Goal: Task Accomplishment & Management: Complete application form

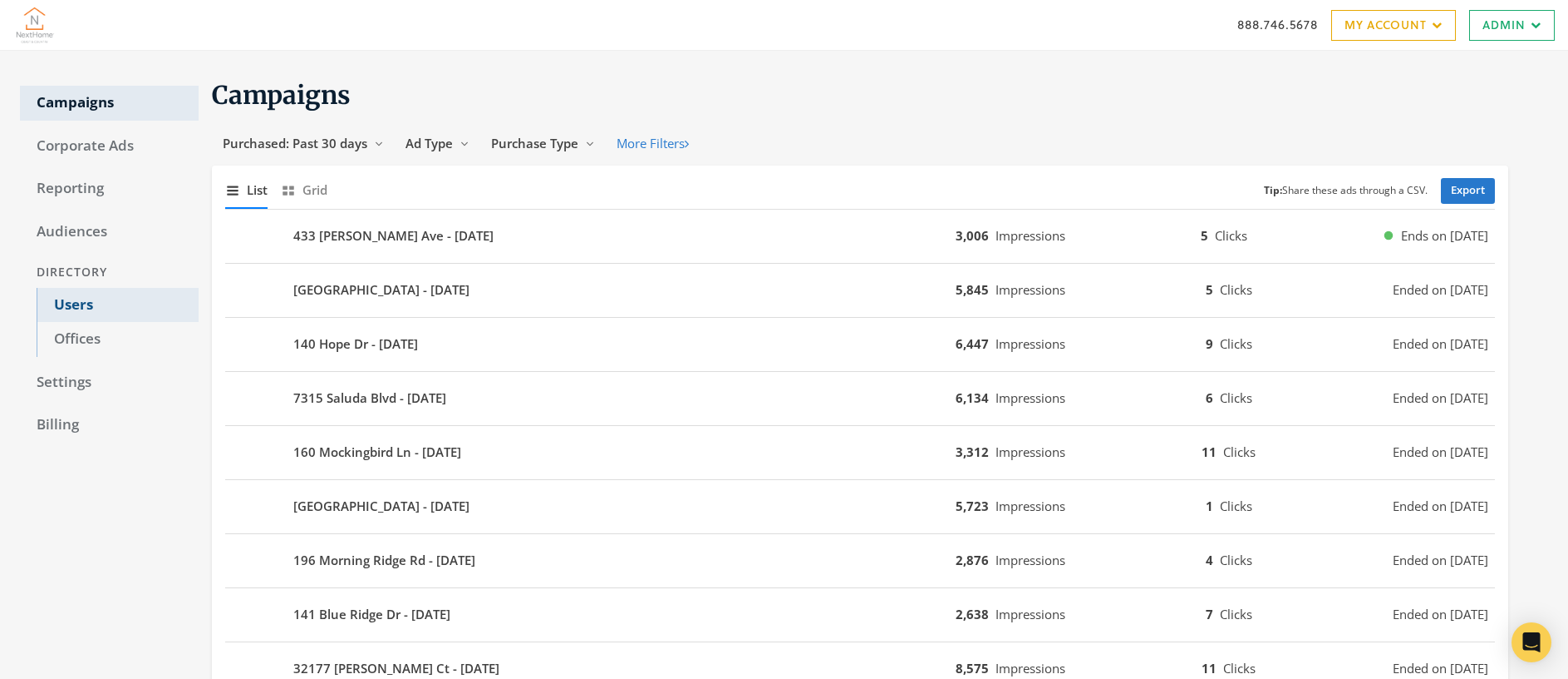
click at [99, 304] on link "Users" at bounding box center [117, 305] width 162 height 35
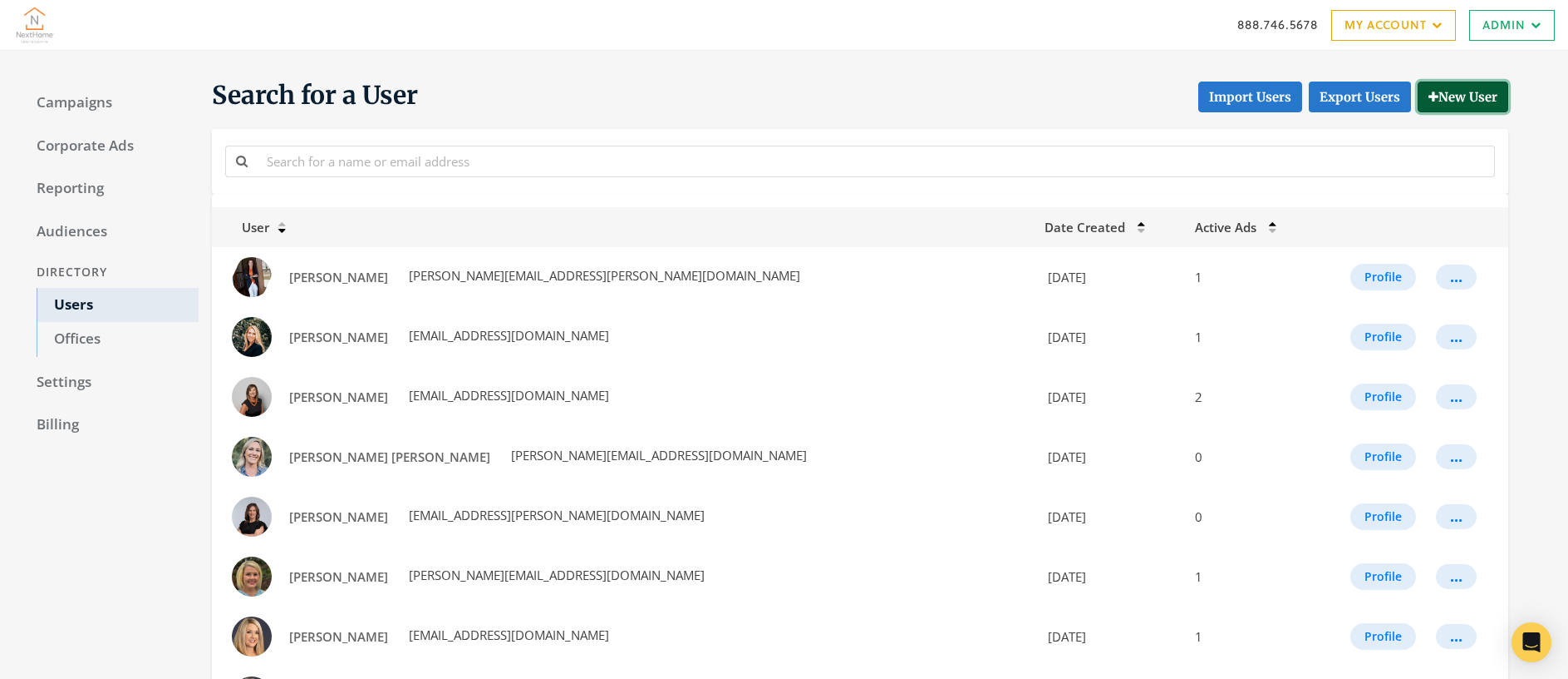
click at [1476, 91] on button "New User" at bounding box center [1463, 97] width 90 height 30
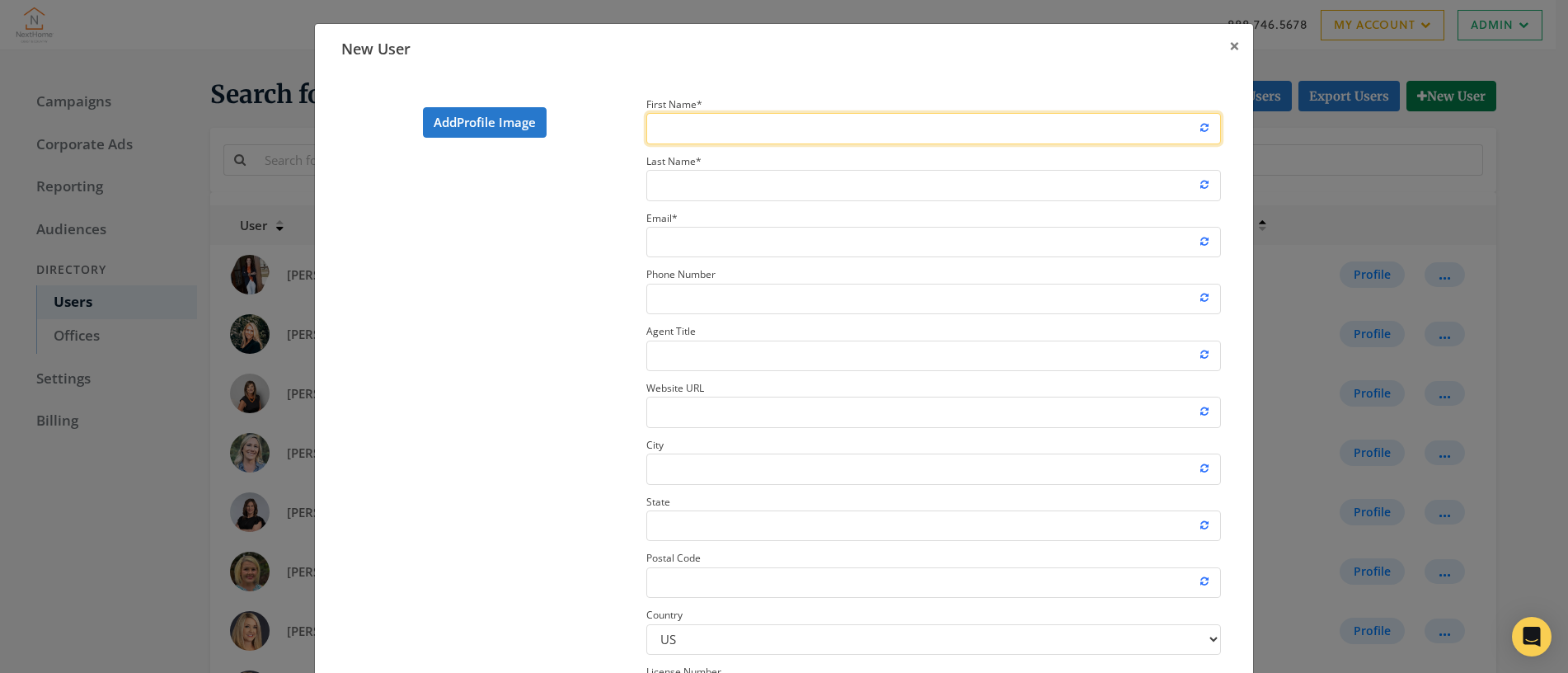
click at [769, 128] on input "First Name *" at bounding box center [933, 128] width 574 height 30
type input "Alicia"
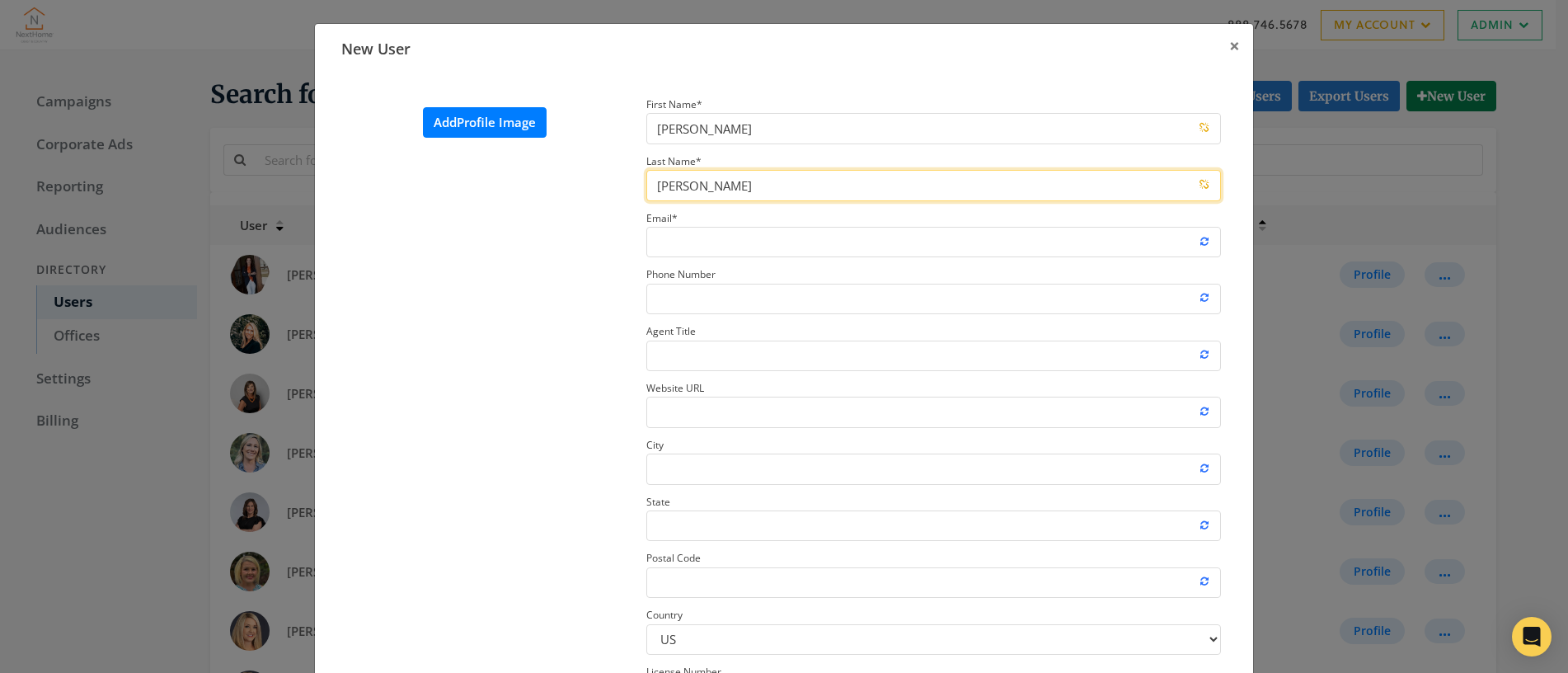
type input "Cortez"
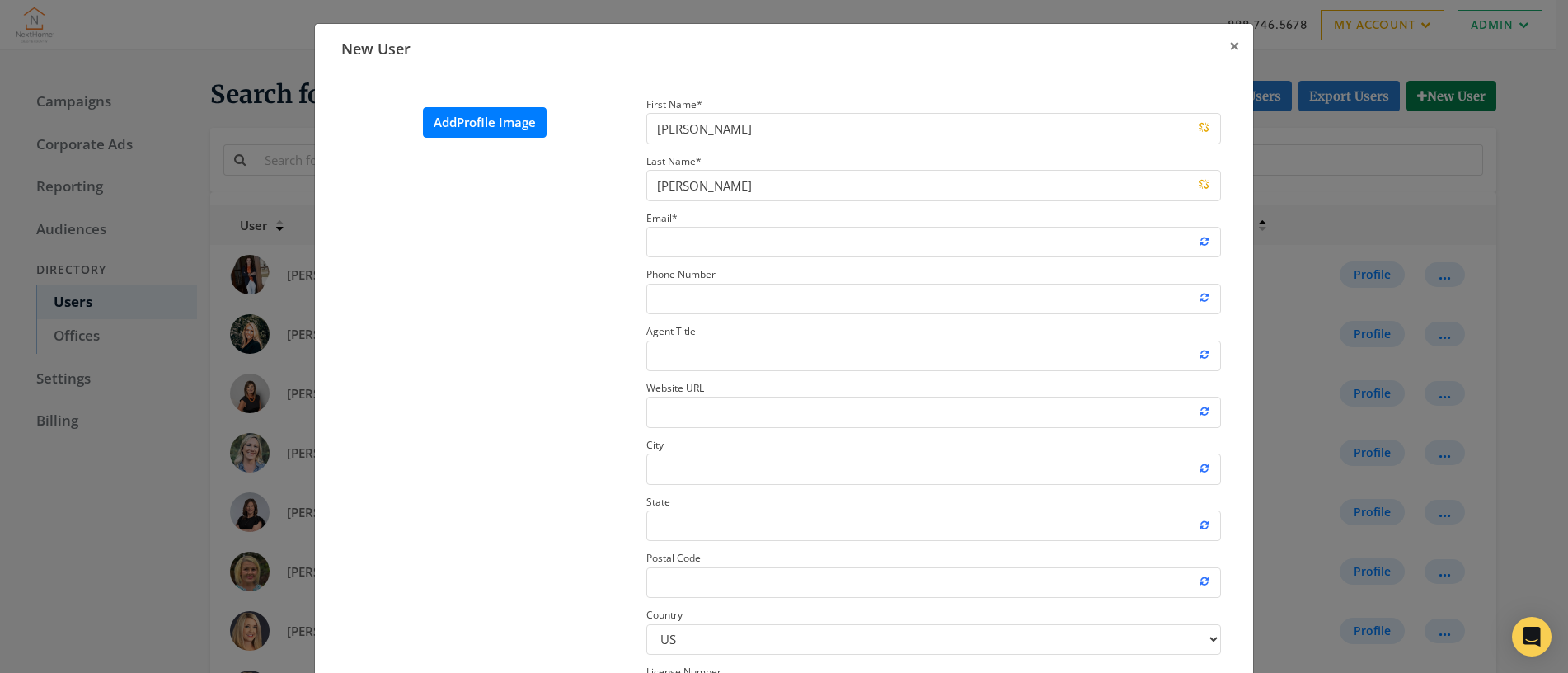
click at [491, 128] on label "Add Profile Image" at bounding box center [485, 122] width 124 height 30
click at [0, 0] on input "Add Profile Image" at bounding box center [0, 0] width 0 height 0
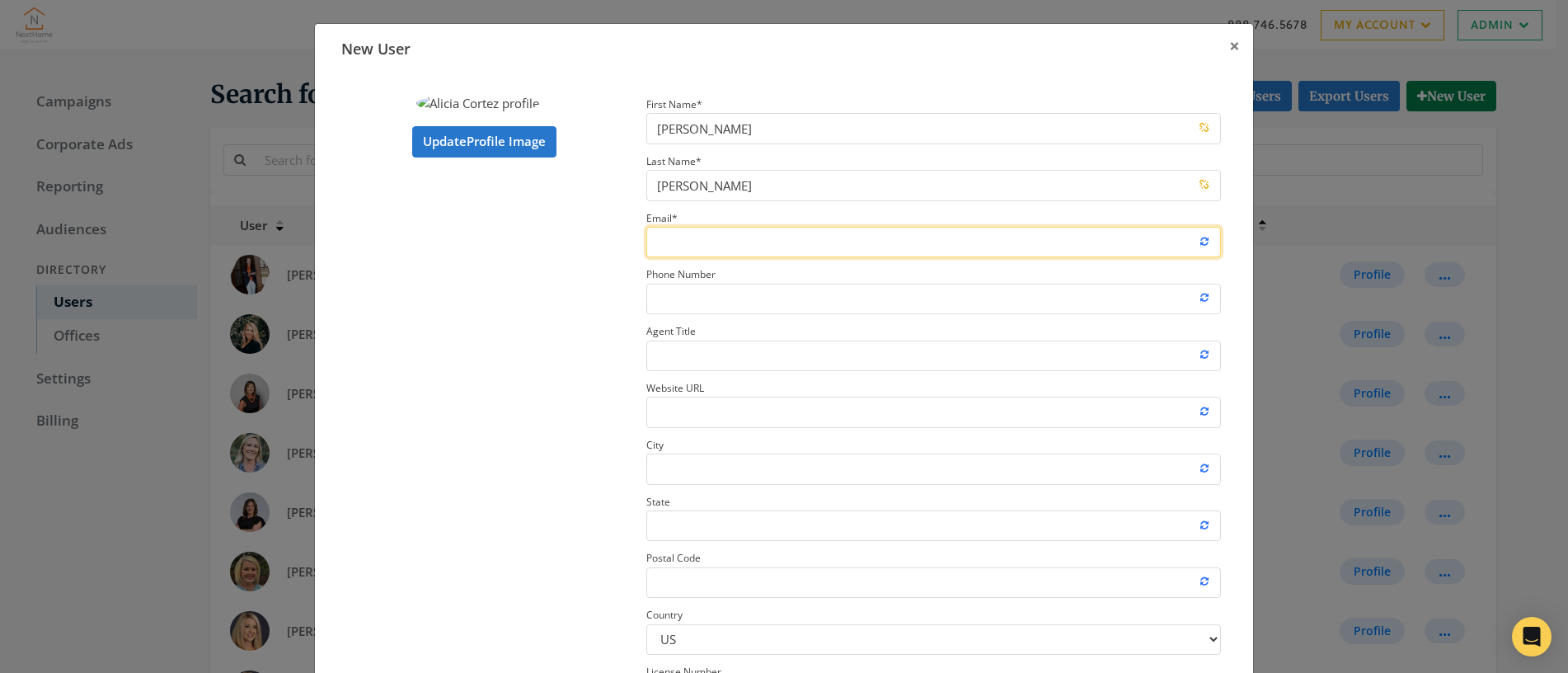
click at [720, 240] on input "Email *" at bounding box center [933, 242] width 574 height 30
paste input "Alicia.cortez.nhcc@gmail.com"
type input "Alicia.cortez.nhcc@gmail.com"
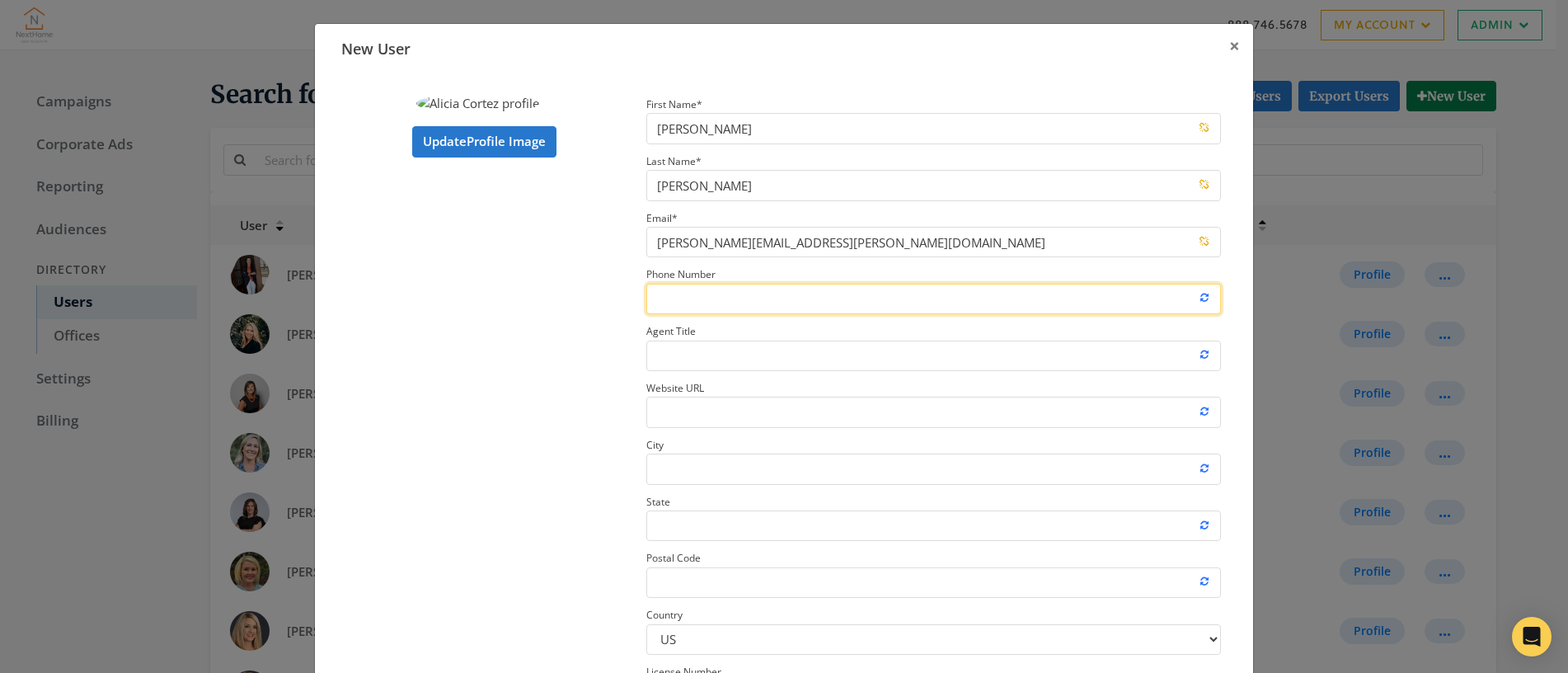
click at [686, 301] on input "Phone Number" at bounding box center [933, 299] width 574 height 30
paste input "(316) 518-4478"
type input "(316) 518-4478"
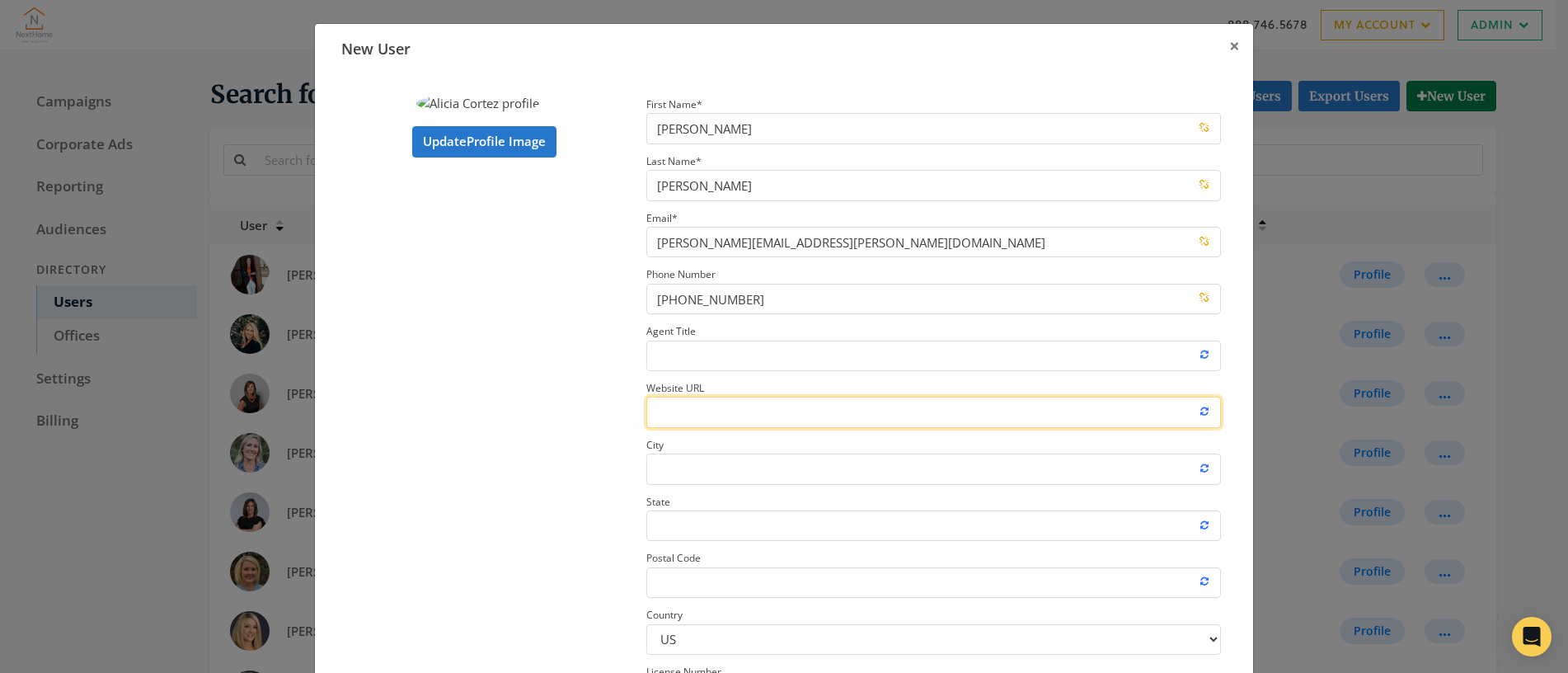
click at [849, 409] on input "Website URL" at bounding box center [933, 412] width 574 height 30
paste input "https://aliciacortez.nhcoastandcountry.com/"
type input "https://aliciacortez.nhcoastandcountry.com/"
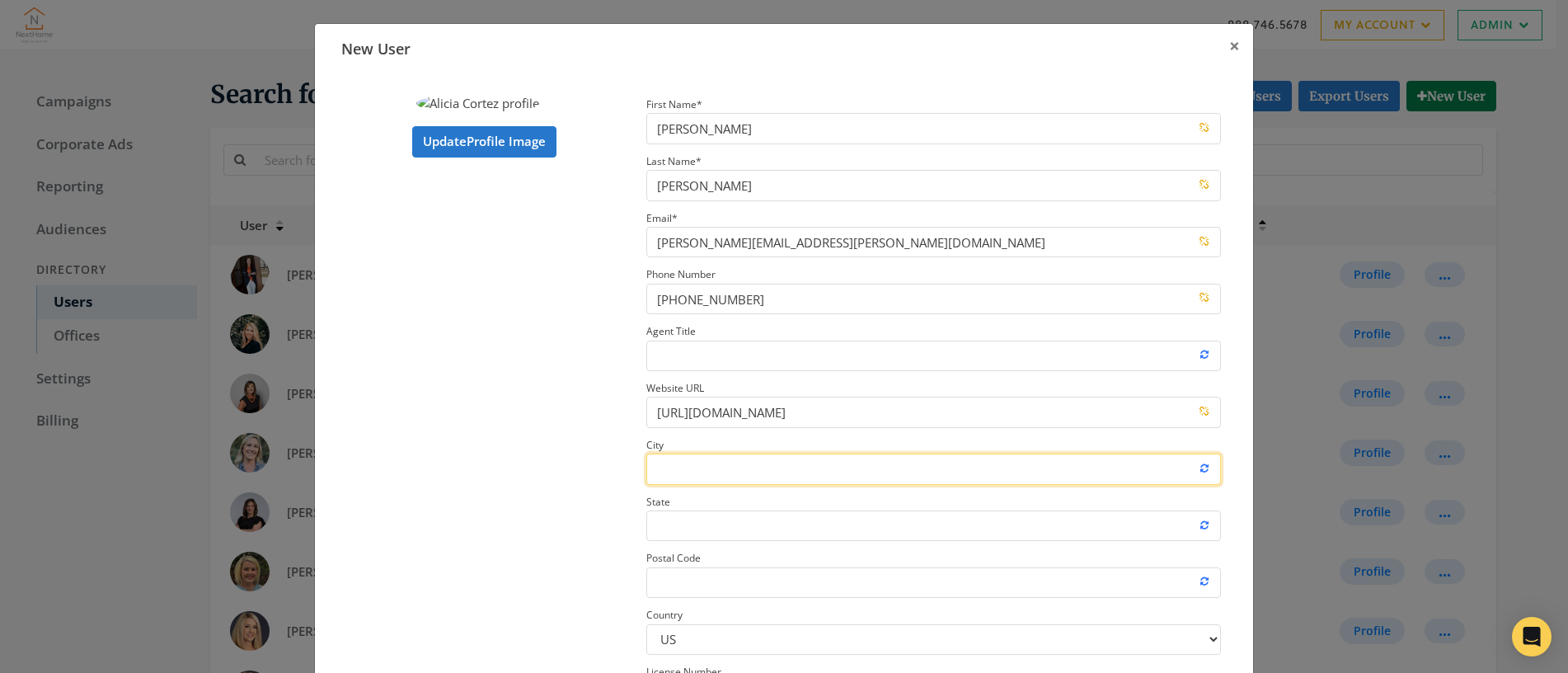
click at [723, 464] on input "City" at bounding box center [933, 469] width 574 height 30
type input "Gulf Shores"
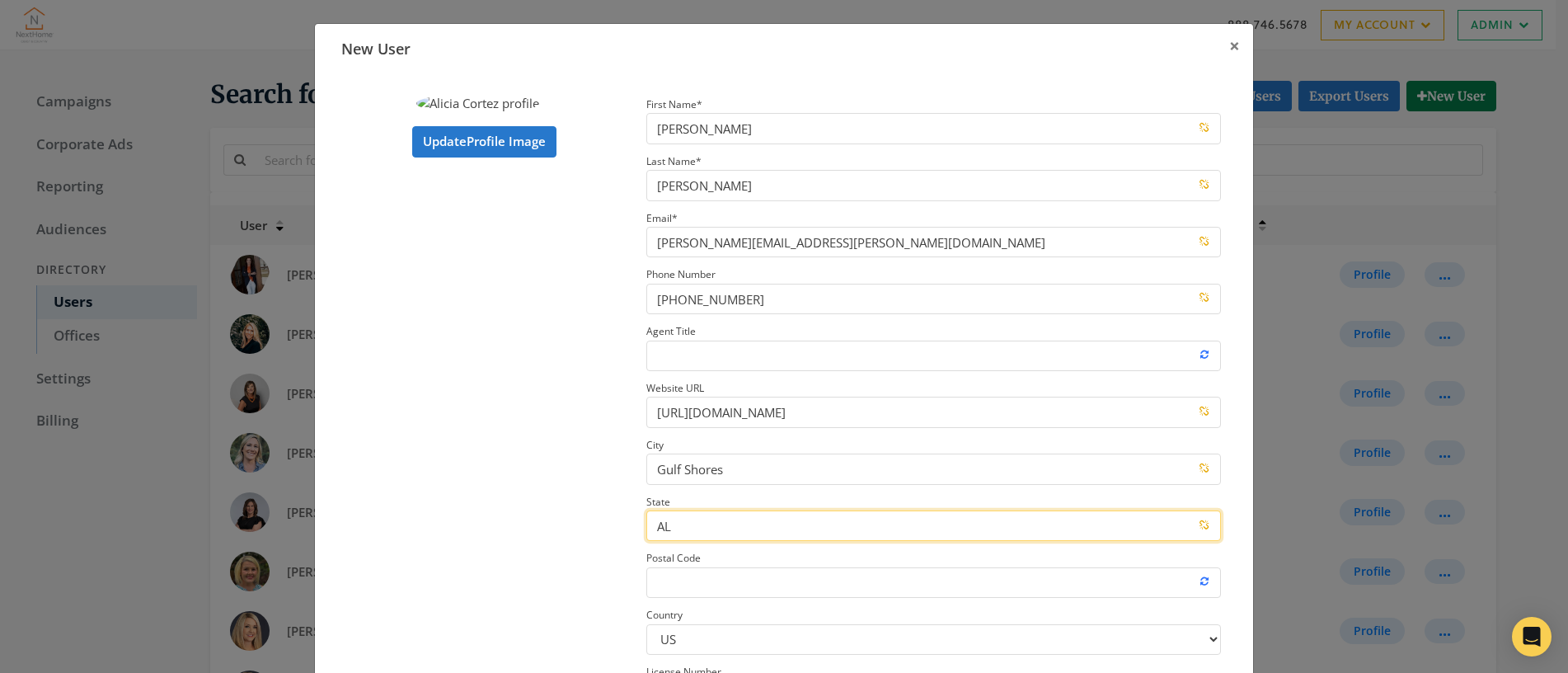
type input "AL"
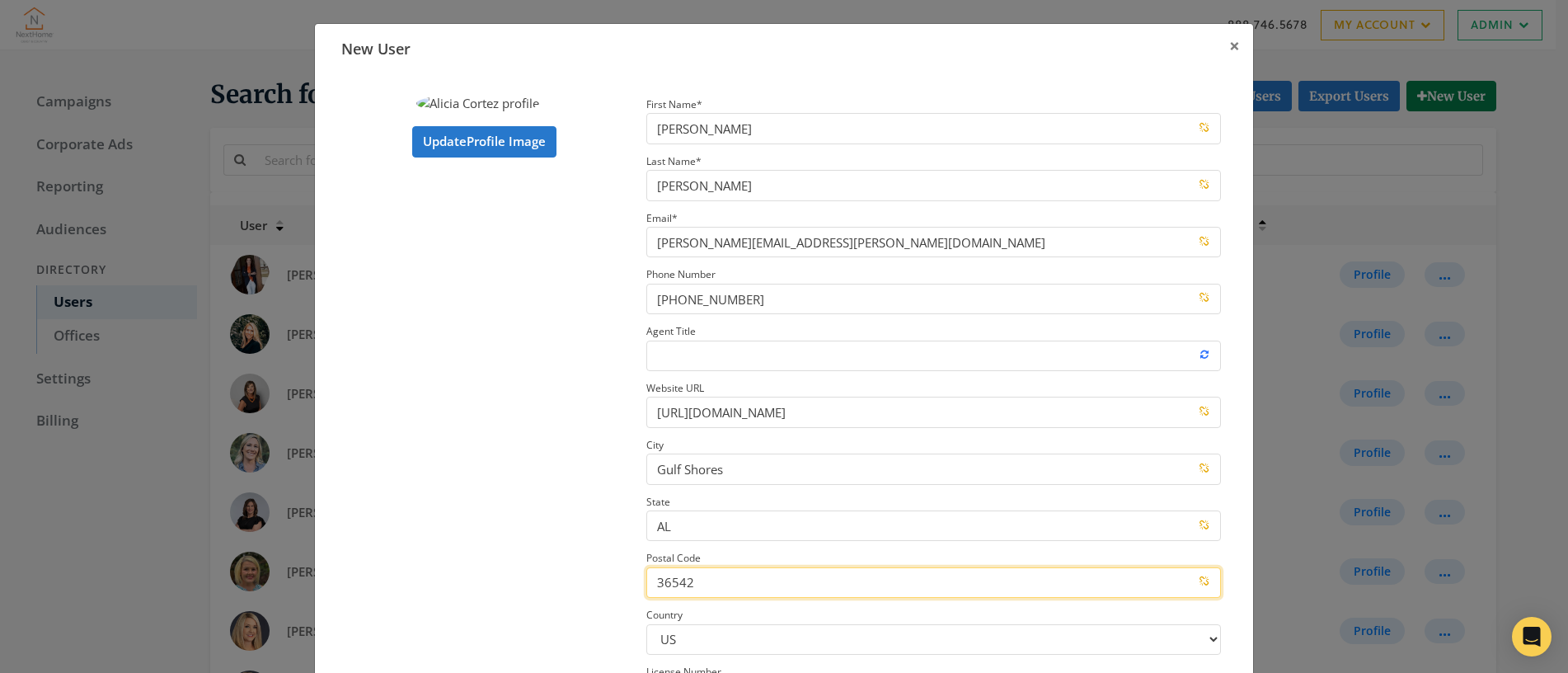
type input "36542"
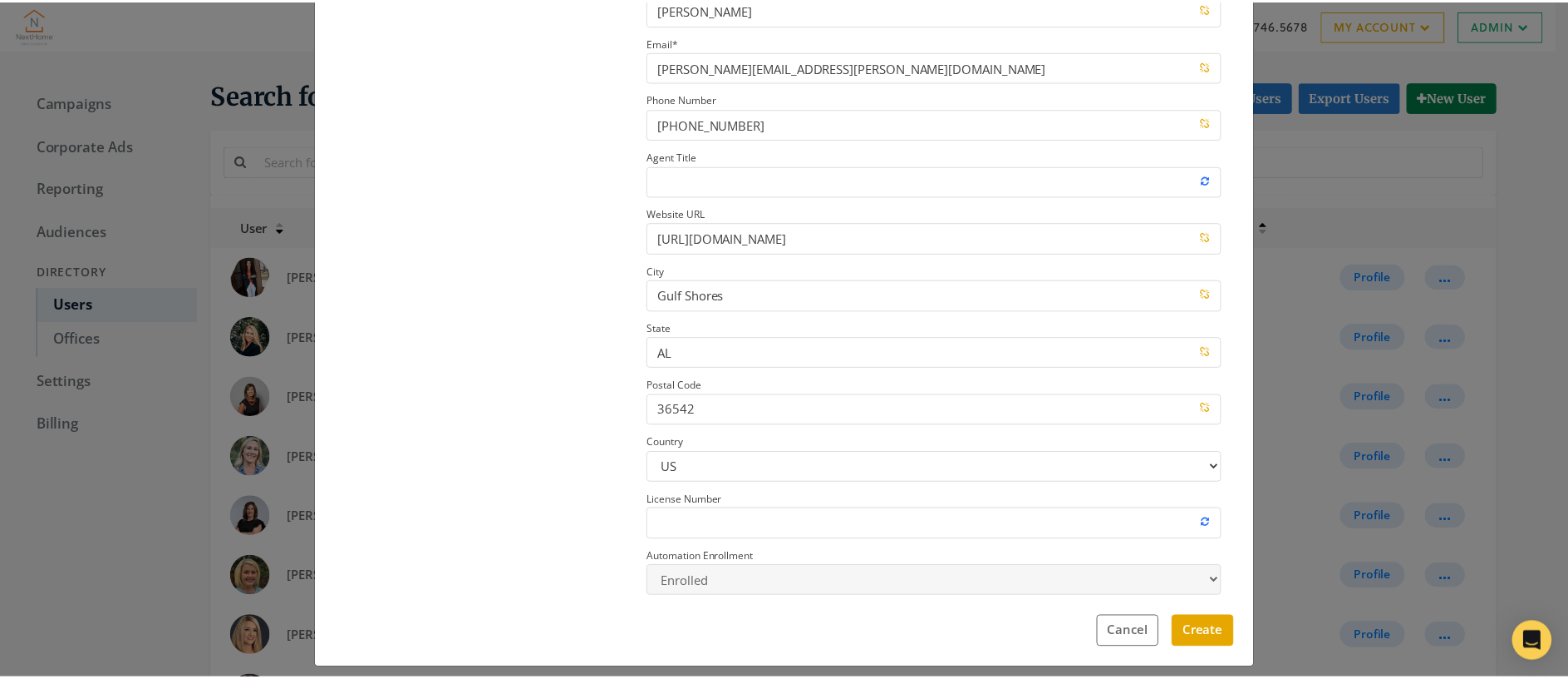
scroll to position [191, 0]
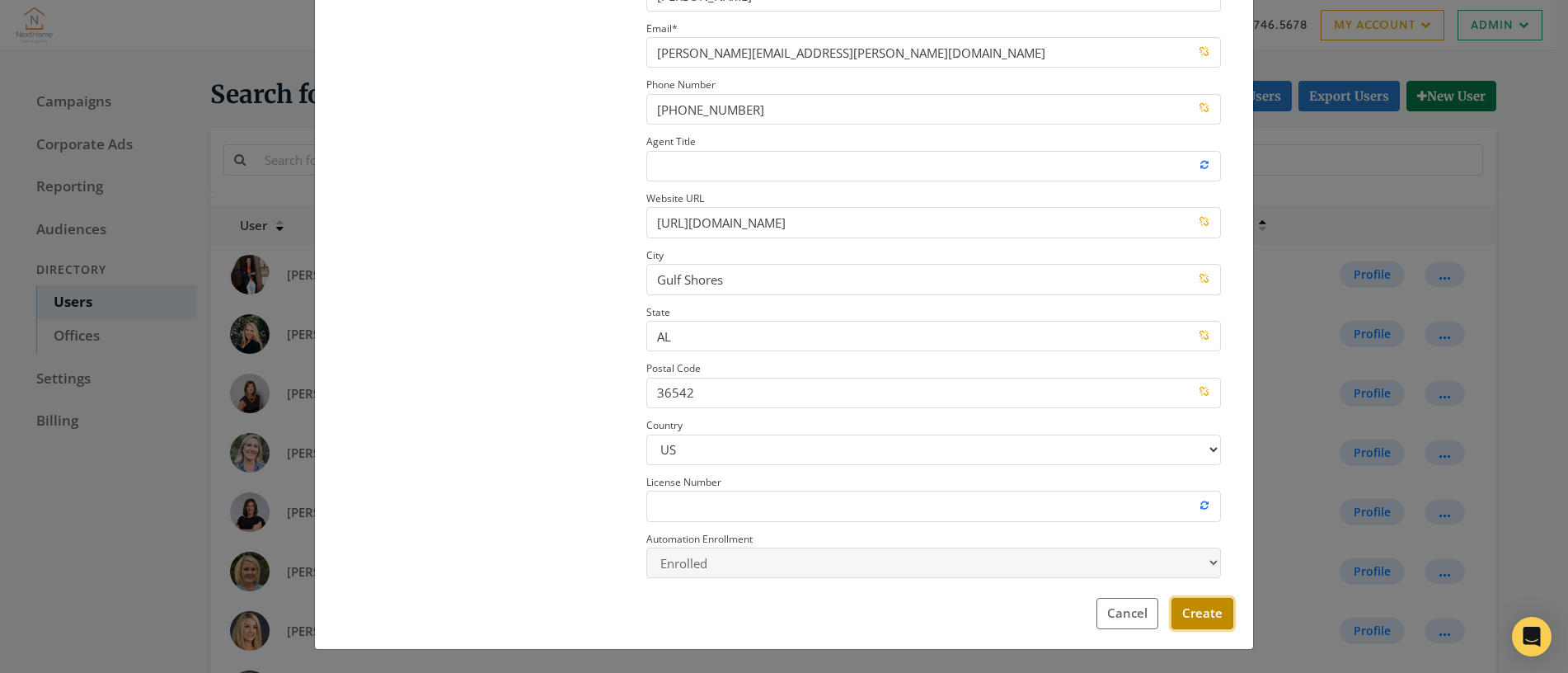
click at [1200, 618] on button "Create" at bounding box center [1202, 613] width 62 height 30
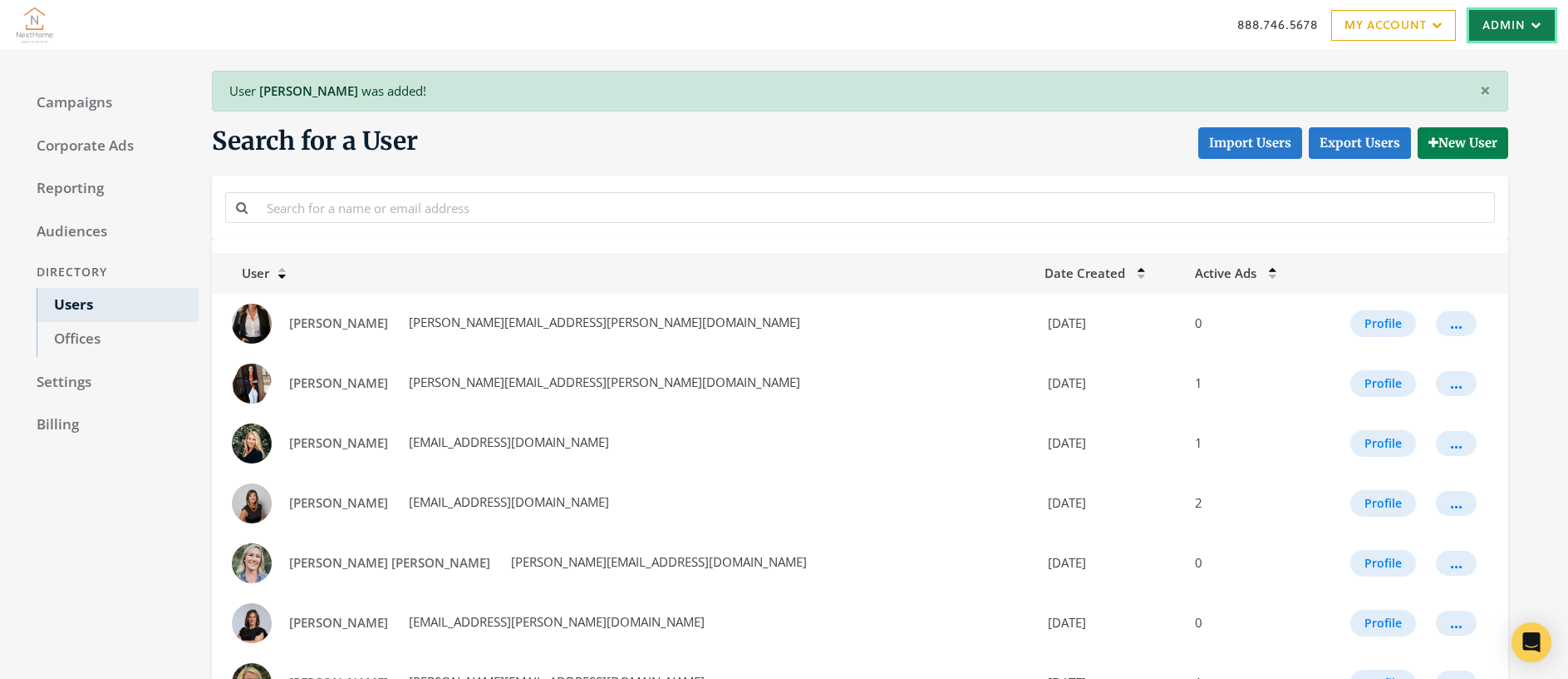
click at [1500, 26] on link "Admin" at bounding box center [1511, 25] width 85 height 30
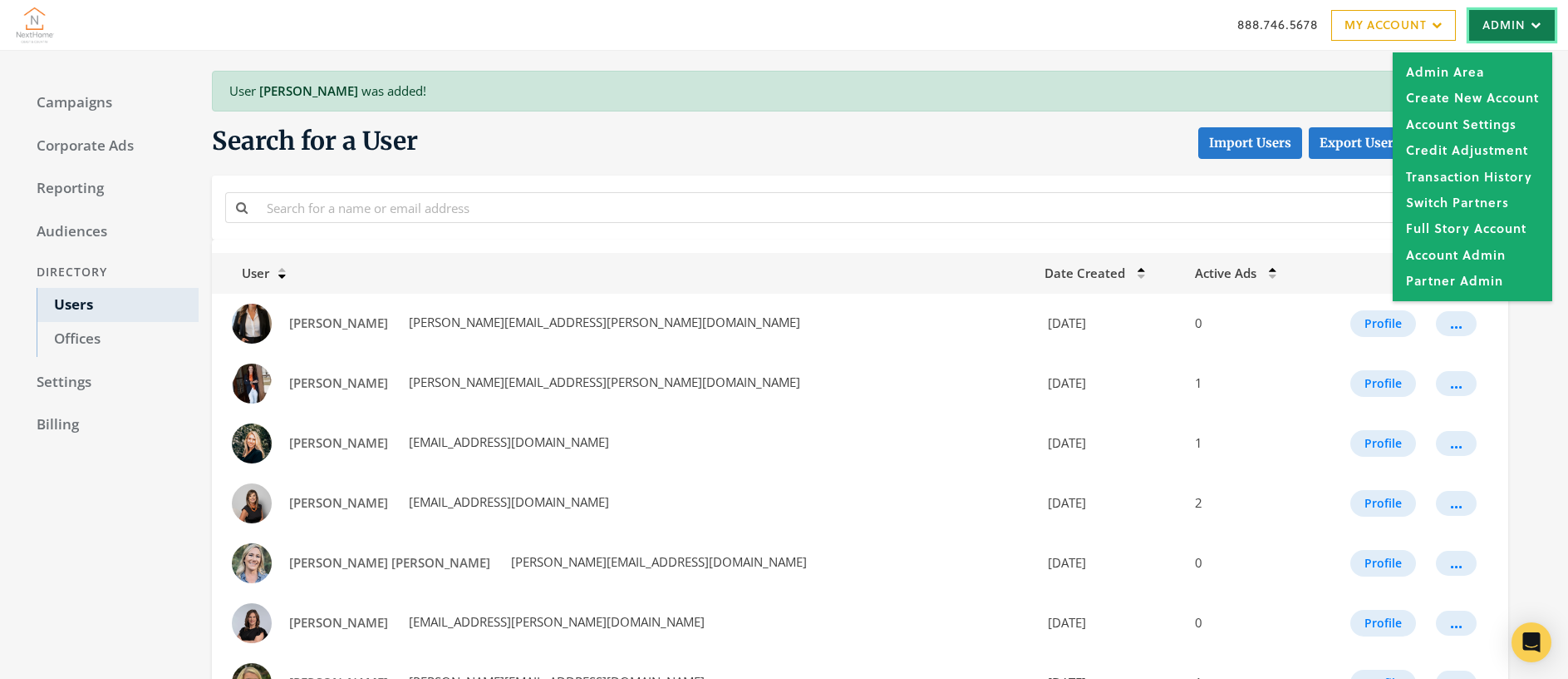
click at [1500, 26] on link "Admin" at bounding box center [1511, 25] width 85 height 30
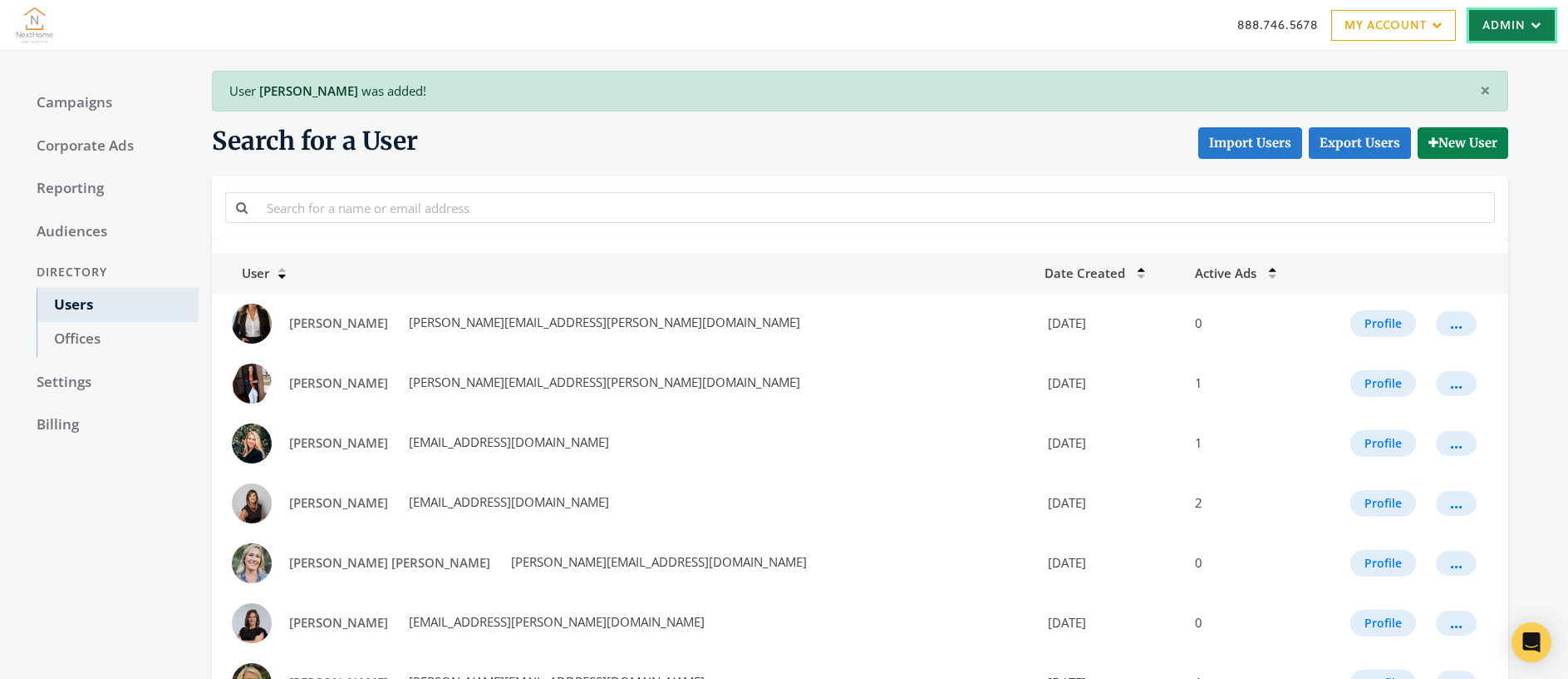
click at [1500, 26] on link "Admin" at bounding box center [1511, 25] width 85 height 30
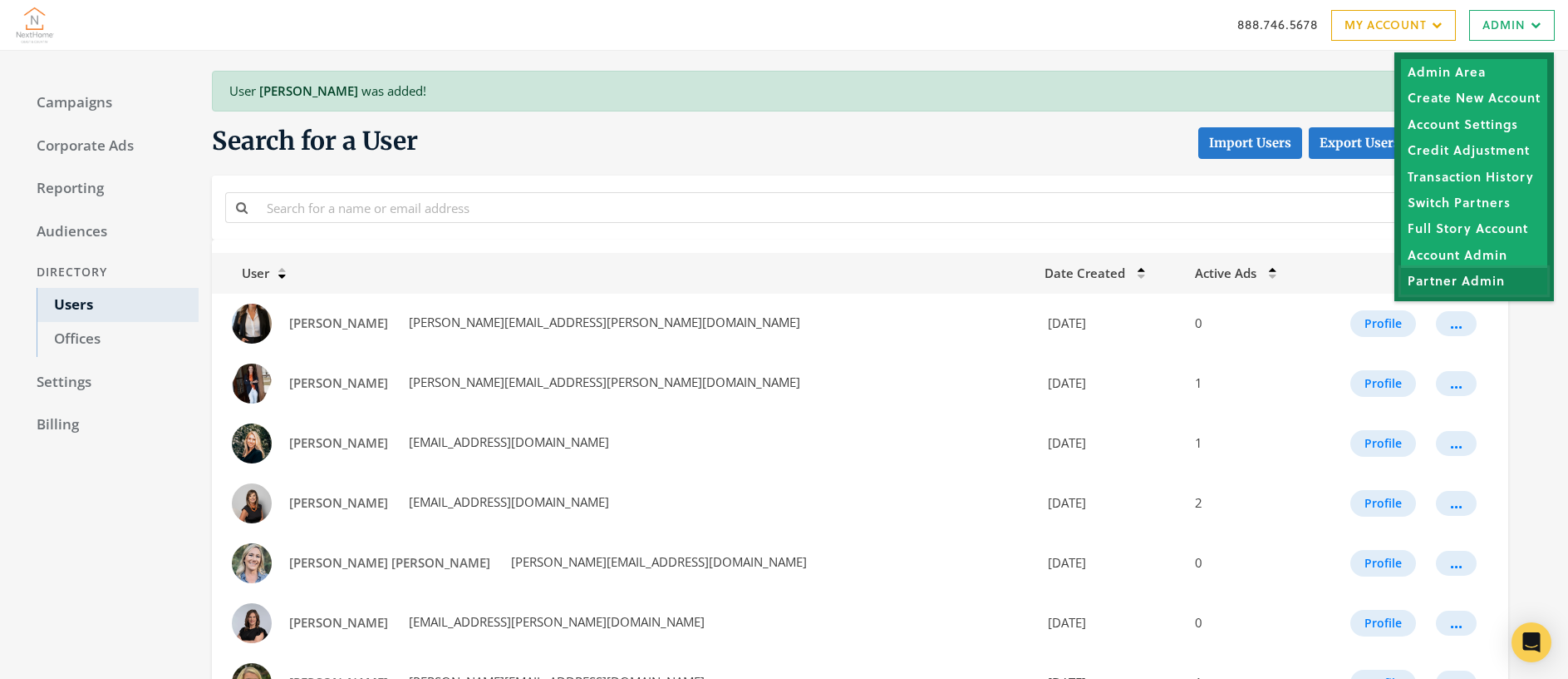
click at [1475, 280] on link "Partner Admin" at bounding box center [1473, 280] width 146 height 26
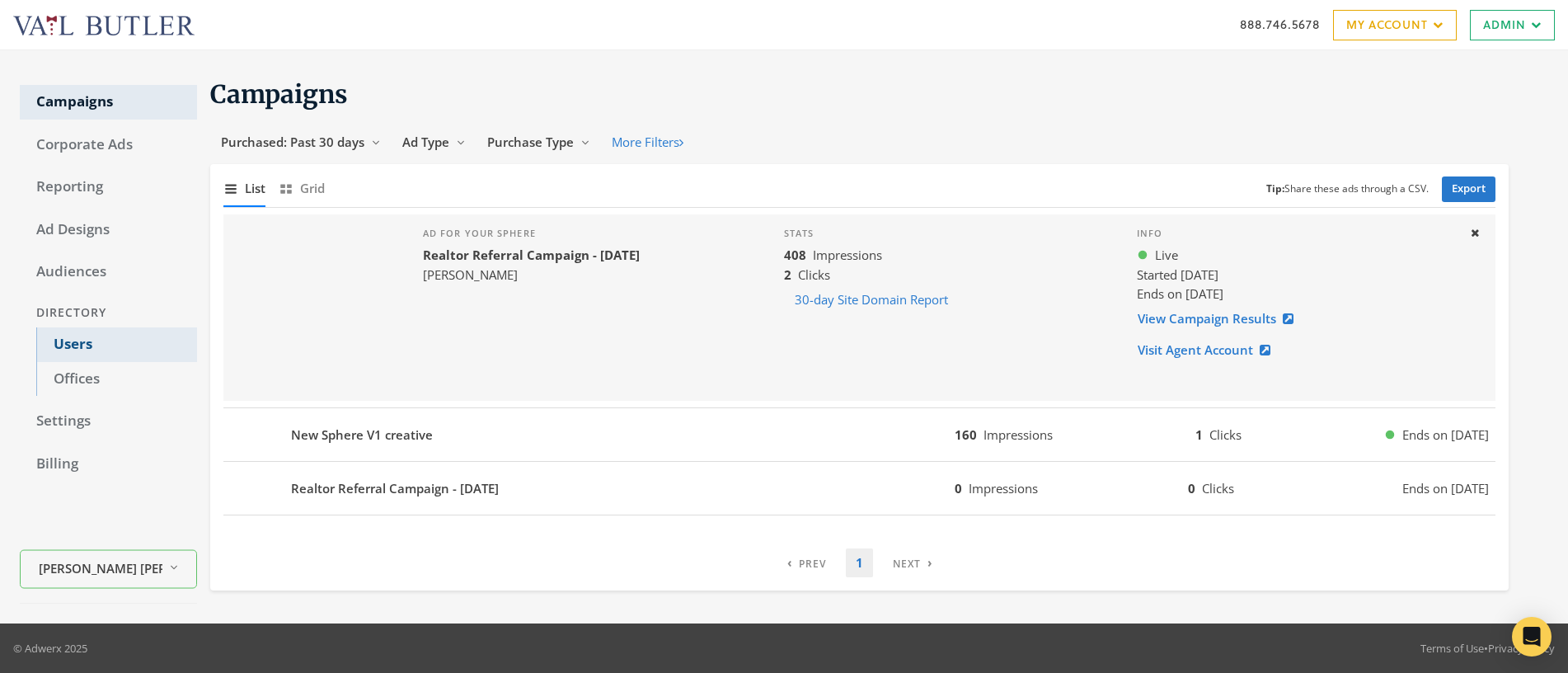
click at [70, 347] on link "Users" at bounding box center [116, 344] width 161 height 34
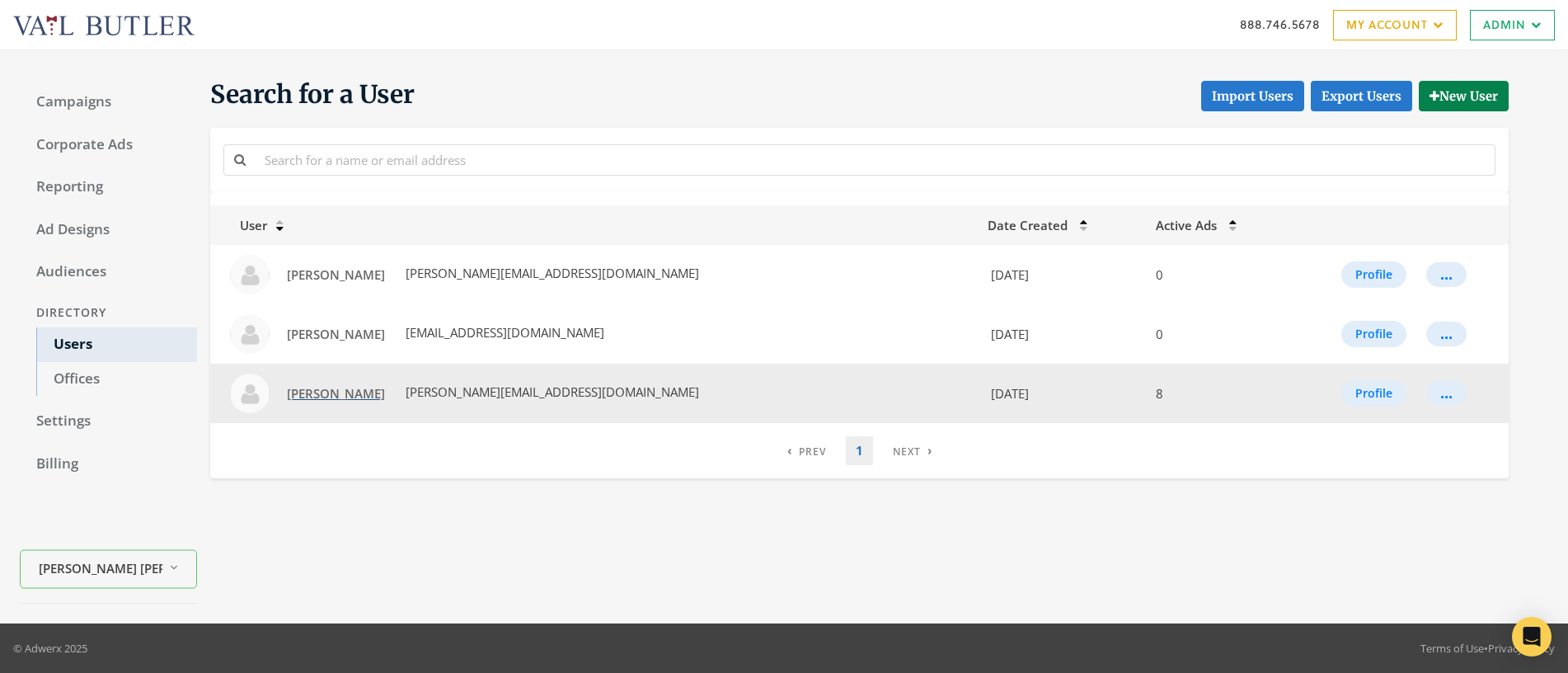
click at [336, 392] on span "[PERSON_NAME]" at bounding box center [336, 393] width 98 height 17
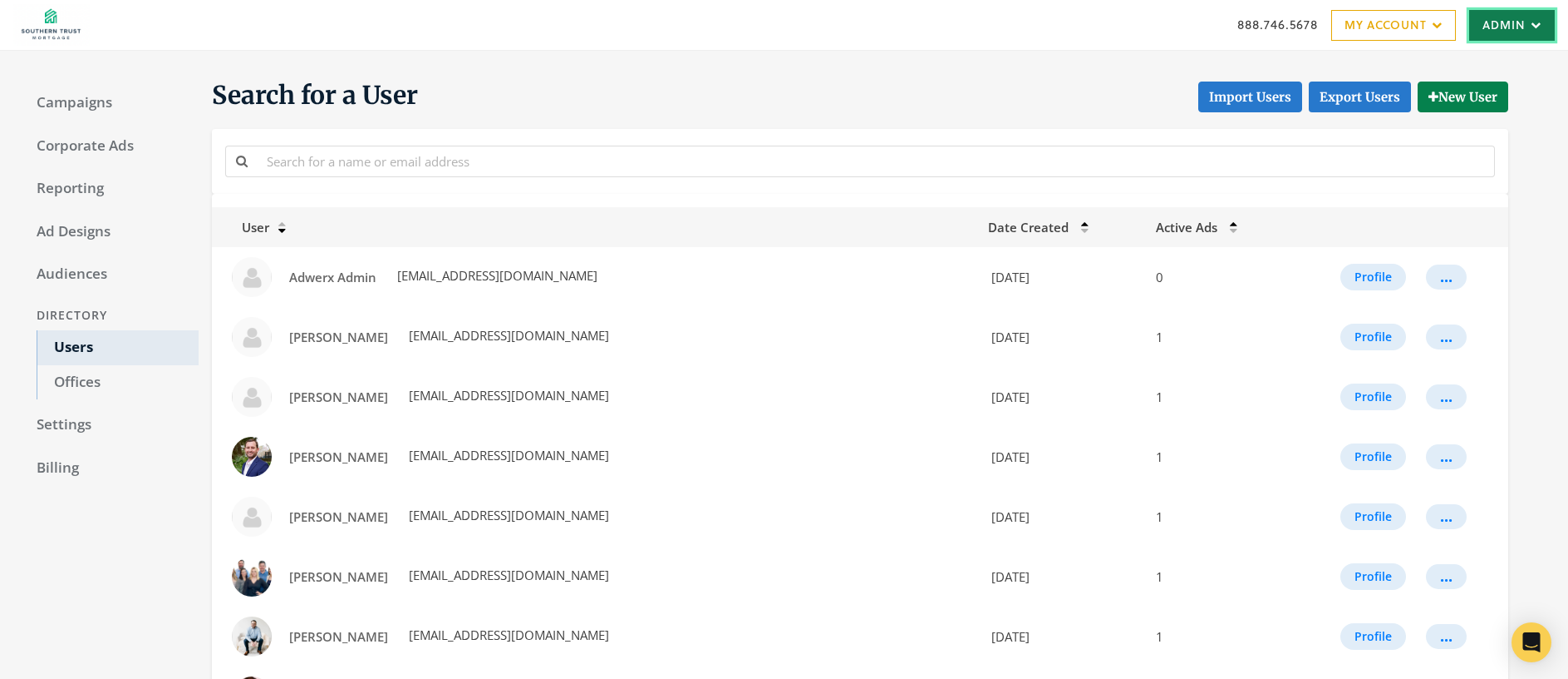
click at [1527, 31] on link "Admin" at bounding box center [1511, 25] width 85 height 30
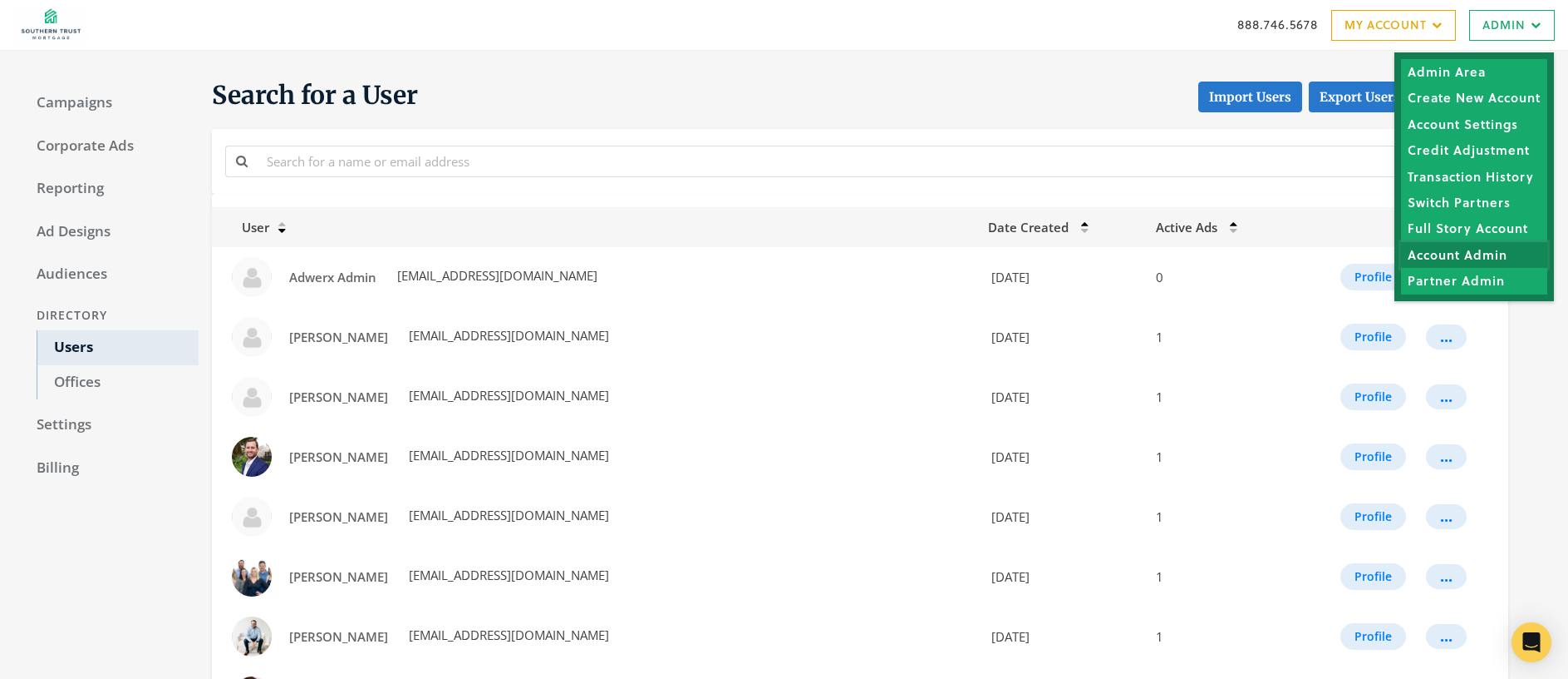
click at [1466, 254] on link "Account Admin" at bounding box center [1473, 254] width 146 height 26
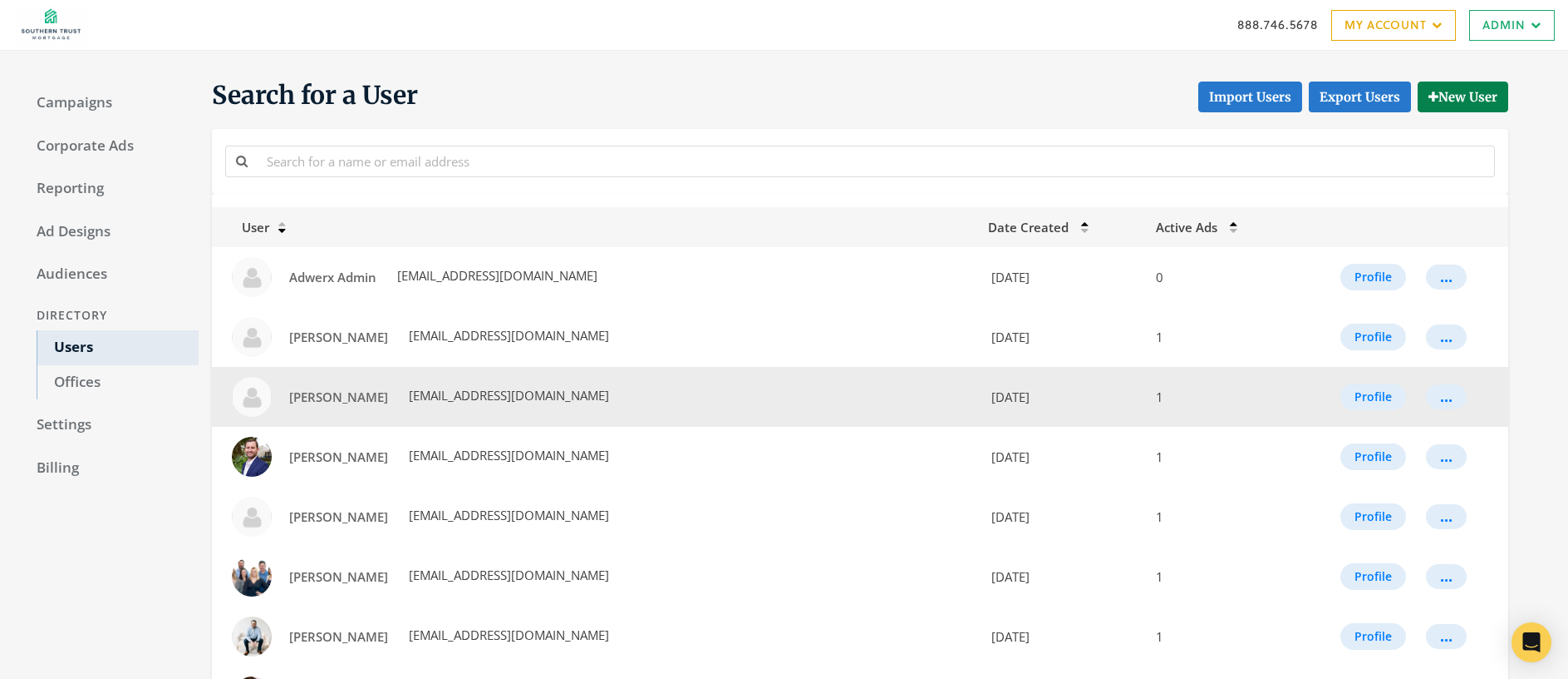
scroll to position [3, 0]
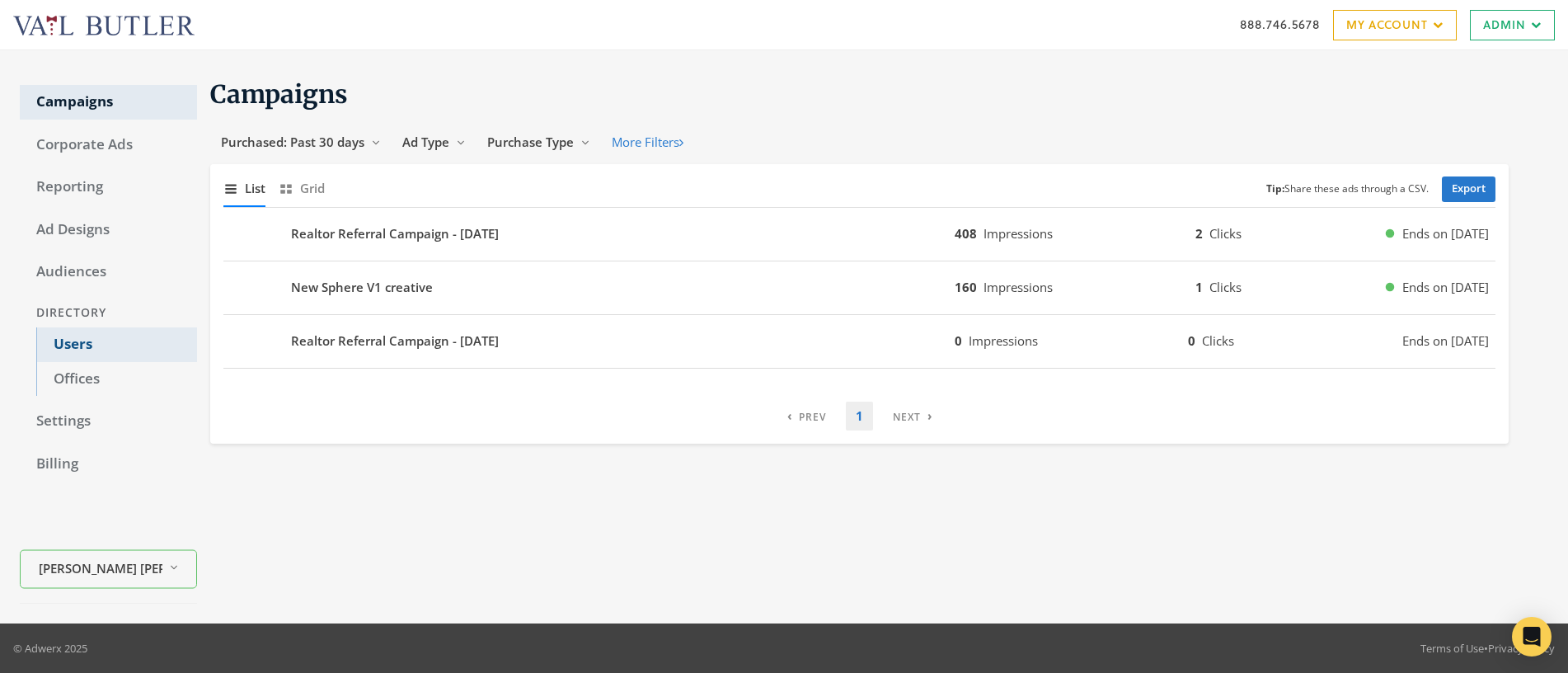
click at [64, 347] on link "Users" at bounding box center [116, 344] width 161 height 34
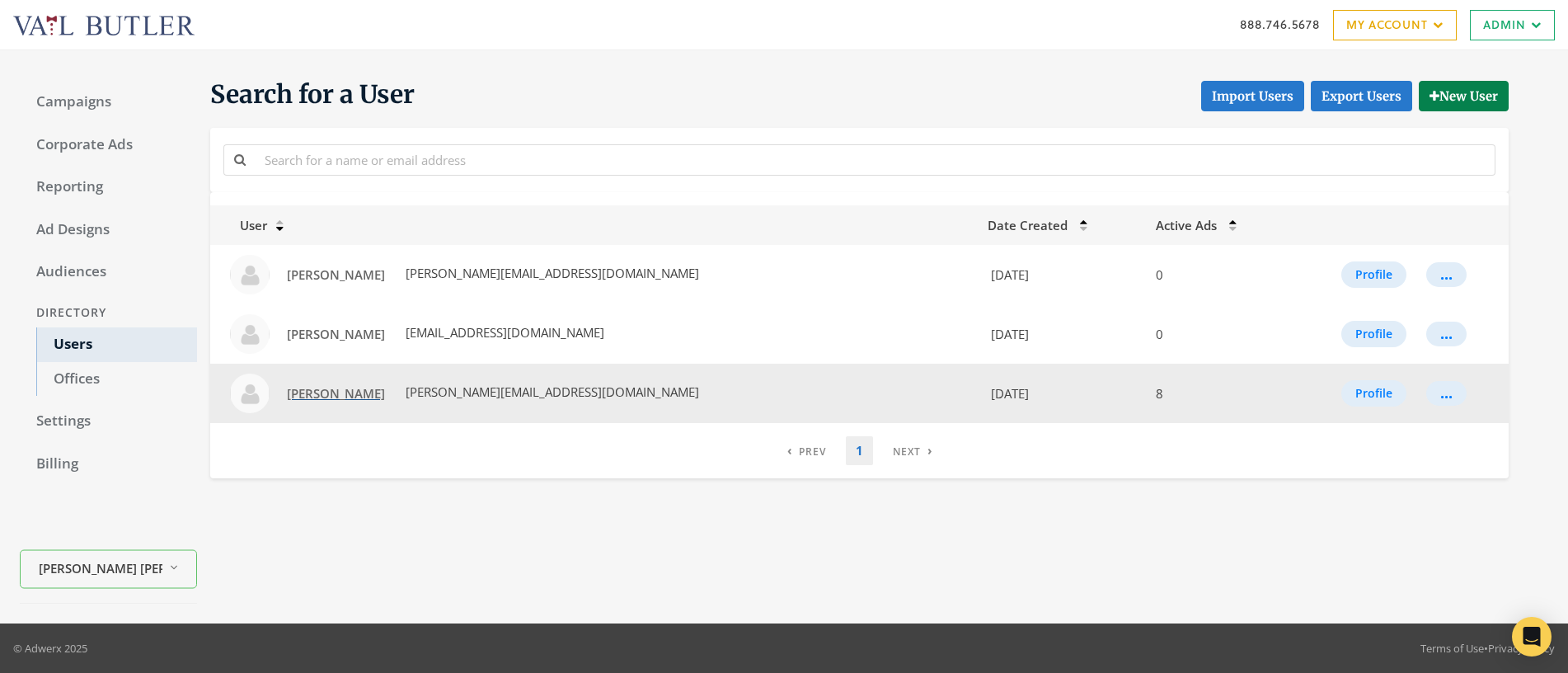
click at [312, 398] on span "[PERSON_NAME]" at bounding box center [336, 393] width 98 height 17
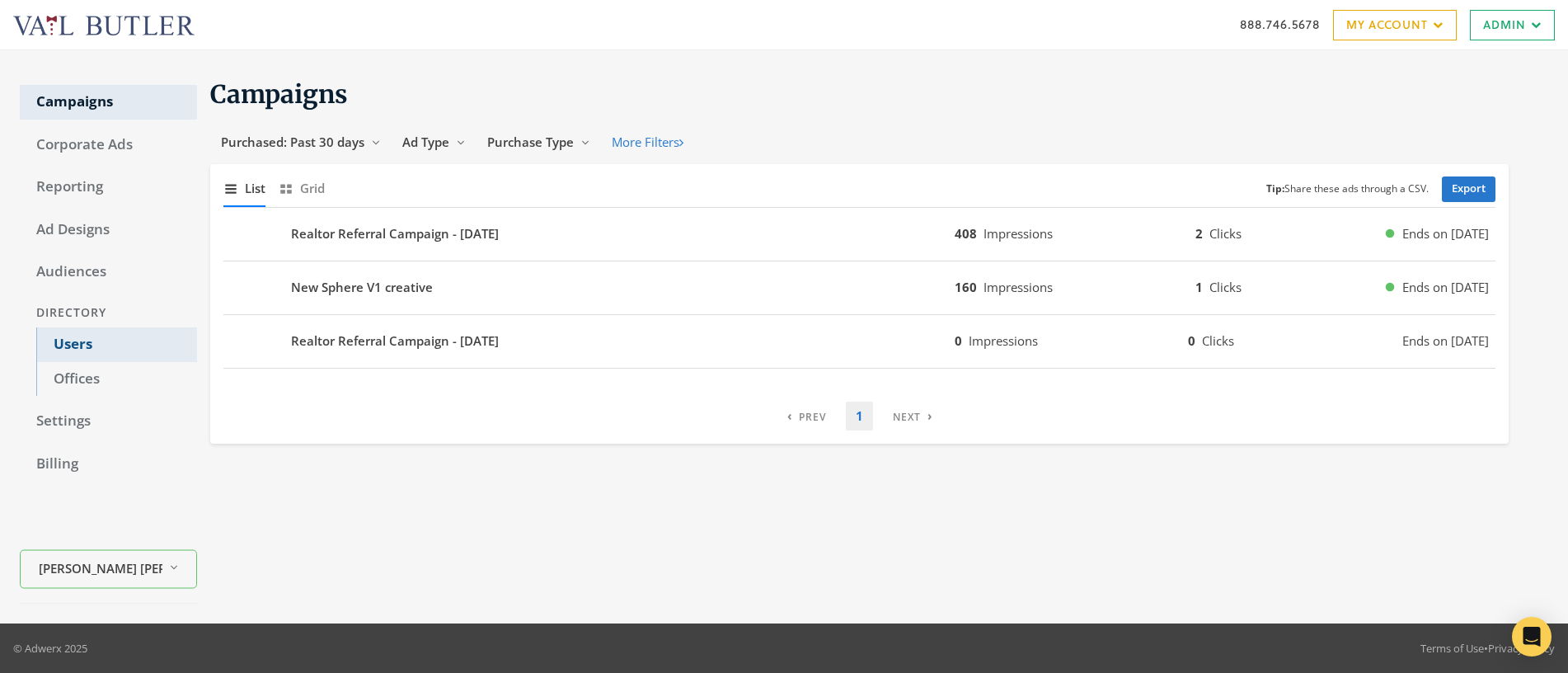
click at [75, 344] on link "Users" at bounding box center [116, 344] width 161 height 34
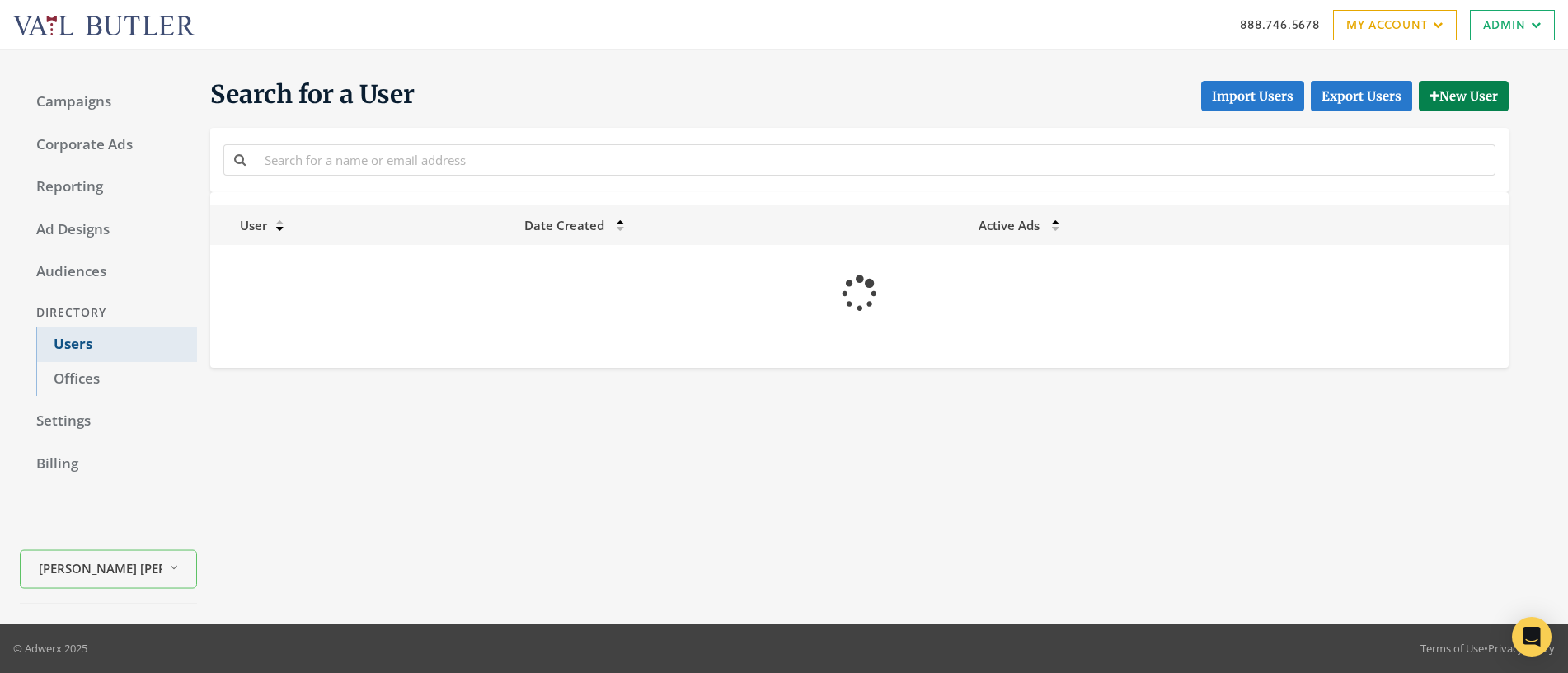
click at [75, 344] on link "Users" at bounding box center [116, 344] width 161 height 34
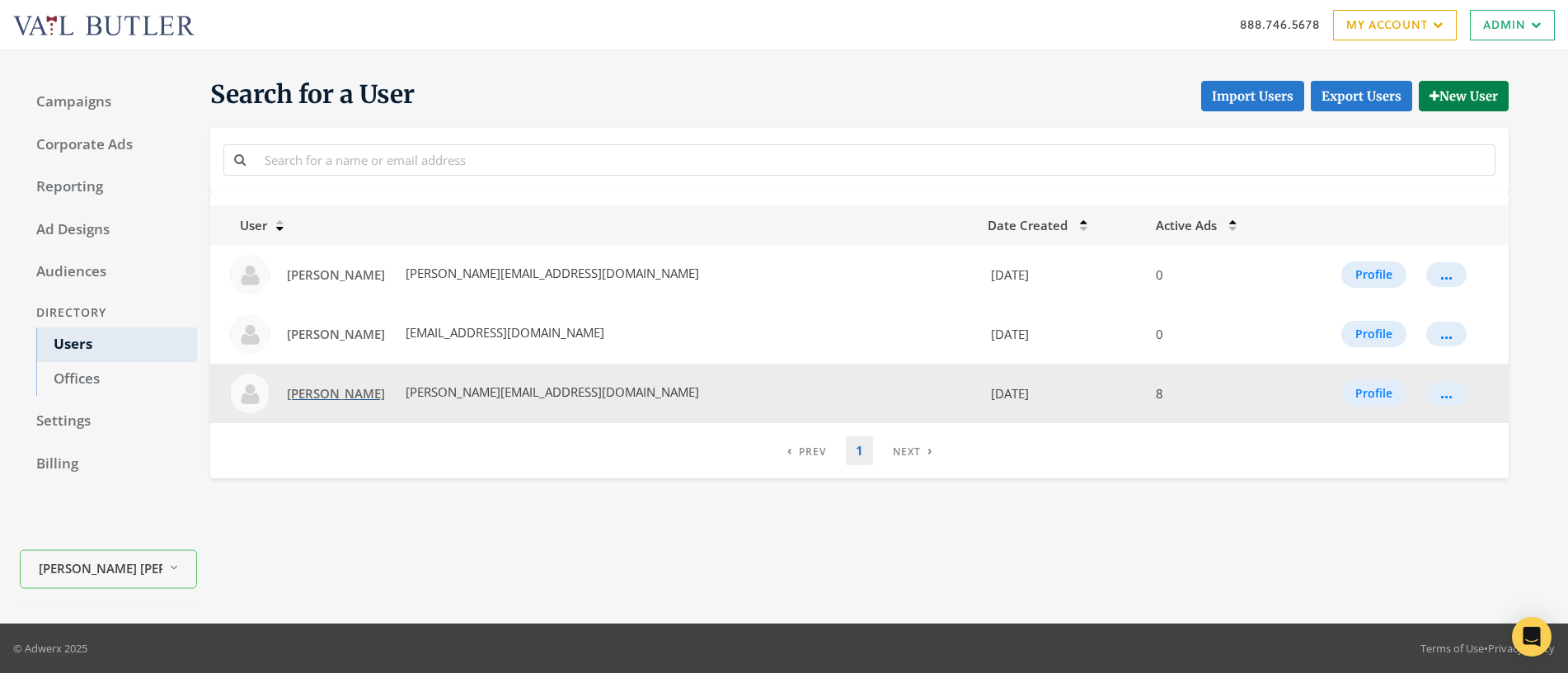
click at [324, 396] on span "[PERSON_NAME]" at bounding box center [336, 393] width 98 height 17
